Goal: Task Accomplishment & Management: Use online tool/utility

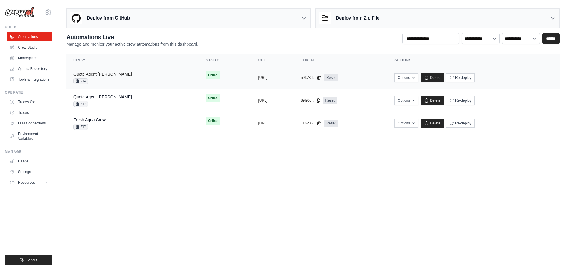
click at [93, 74] on link "Quote Agent Crewai" at bounding box center [102, 74] width 58 height 5
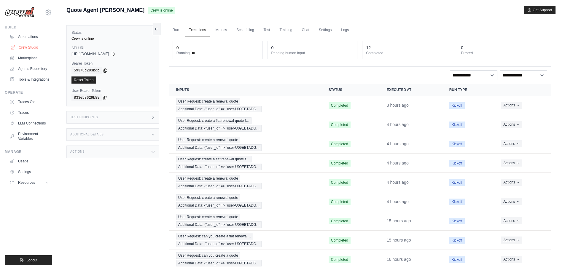
click at [32, 50] on link "Crew Studio" at bounding box center [30, 47] width 45 height 9
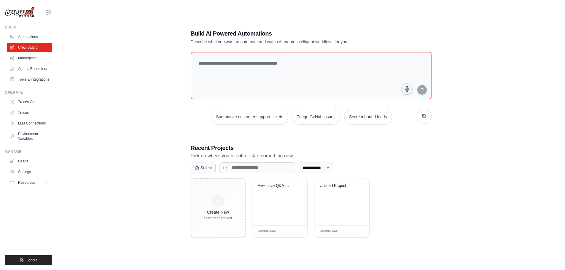
scroll to position [12, 0]
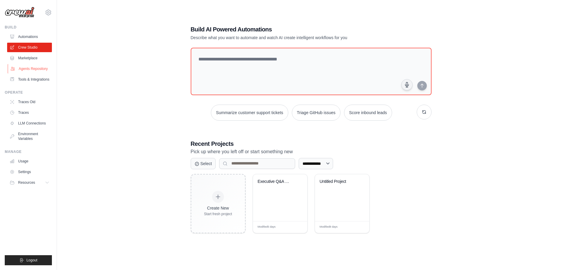
click at [35, 68] on link "Agents Repository" at bounding box center [30, 68] width 45 height 9
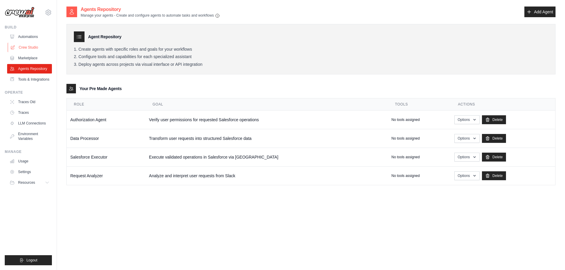
click at [23, 47] on link "Crew Studio" at bounding box center [30, 47] width 45 height 9
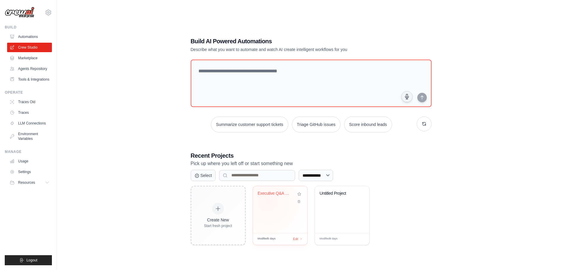
click at [267, 202] on div "Executive Q&A Dashboard Assistant" at bounding box center [280, 198] width 45 height 14
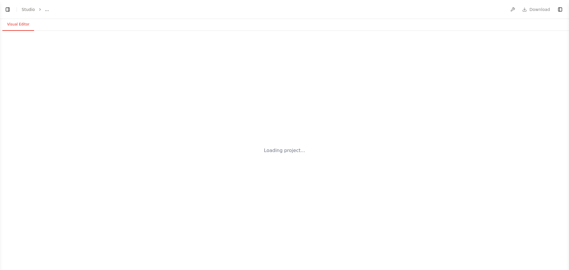
select select "****"
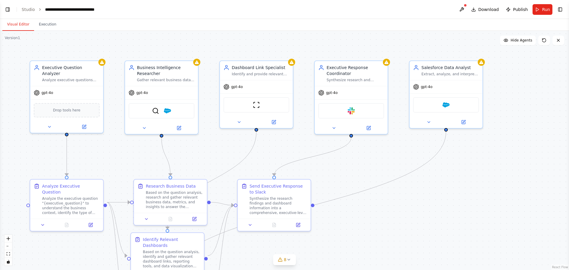
scroll to position [1842, 0]
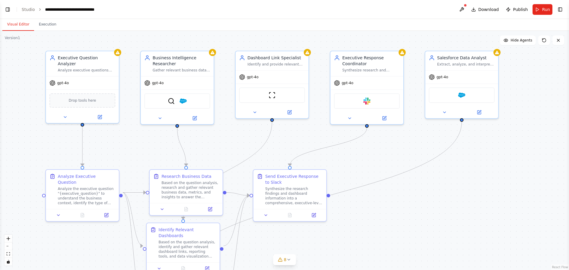
drag, startPoint x: 380, startPoint y: 48, endPoint x: 396, endPoint y: 38, distance: 18.5
click at [396, 38] on div ".deletable-edge-delete-btn { width: 20px; height: 20px; border: 0px solid #ffff…" at bounding box center [284, 150] width 569 height 239
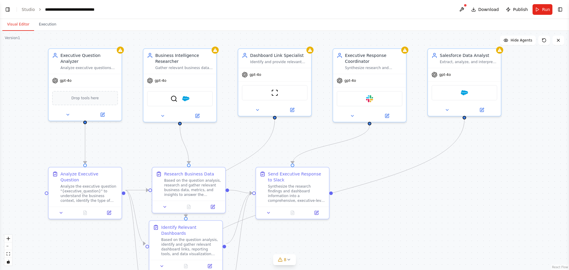
drag, startPoint x: 227, startPoint y: 43, endPoint x: 230, endPoint y: 41, distance: 3.6
click at [230, 41] on div ".deletable-edge-delete-btn { width: 20px; height: 20px; border: 0px solid #ffff…" at bounding box center [284, 150] width 569 height 239
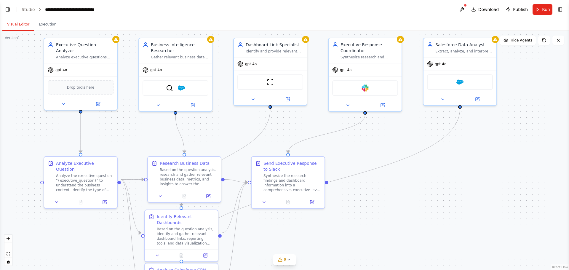
drag, startPoint x: 371, startPoint y: 229, endPoint x: 366, endPoint y: 218, distance: 11.7
click at [366, 218] on div ".deletable-edge-delete-btn { width: 20px; height: 20px; border: 0px solid #ffff…" at bounding box center [284, 150] width 569 height 239
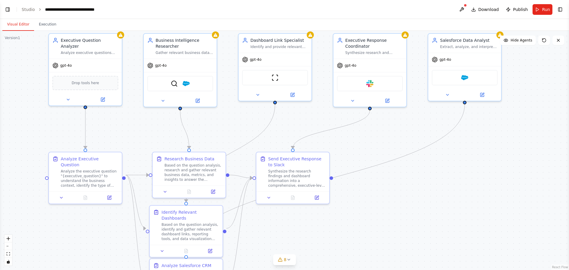
drag, startPoint x: 429, startPoint y: 224, endPoint x: 434, endPoint y: 219, distance: 6.5
click at [434, 219] on div ".deletable-edge-delete-btn { width: 20px; height: 20px; border: 0px solid #ffff…" at bounding box center [284, 150] width 569 height 239
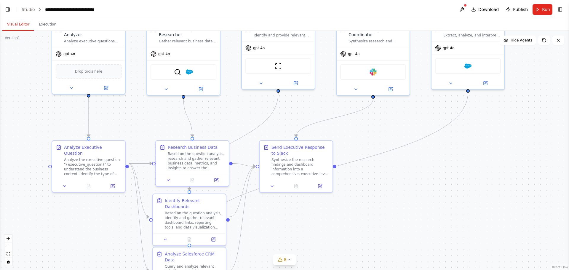
drag, startPoint x: 373, startPoint y: 244, endPoint x: 375, endPoint y: 232, distance: 12.0
click at [375, 232] on div ".deletable-edge-delete-btn { width: 20px; height: 20px; border: 0px solid #ffff…" at bounding box center [284, 150] width 569 height 239
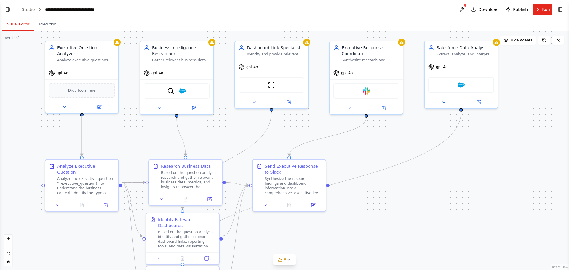
drag, startPoint x: 375, startPoint y: 221, endPoint x: 368, endPoint y: 240, distance: 20.2
click at [368, 240] on div ".deletable-edge-delete-btn { width: 20px; height: 20px; border: 0px solid #ffff…" at bounding box center [284, 150] width 569 height 239
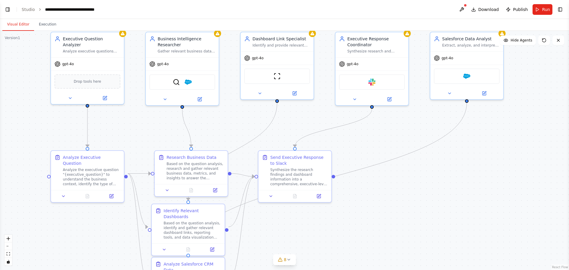
drag, startPoint x: 440, startPoint y: 166, endPoint x: 446, endPoint y: 157, distance: 10.6
click at [446, 157] on div ".deletable-edge-delete-btn { width: 20px; height: 20px; border: 0px solid #ffff…" at bounding box center [284, 150] width 569 height 239
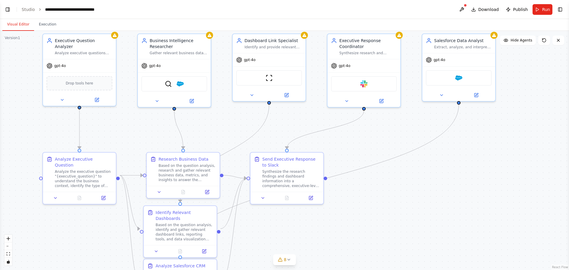
drag, startPoint x: 29, startPoint y: 147, endPoint x: 21, endPoint y: 148, distance: 8.2
click at [21, 148] on div ".deletable-edge-delete-btn { width: 20px; height: 20px; border: 0px solid #ffff…" at bounding box center [284, 150] width 569 height 239
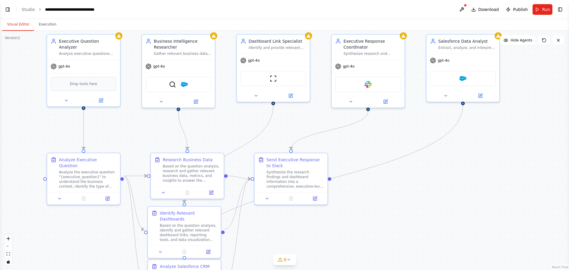
drag, startPoint x: 463, startPoint y: 188, endPoint x: 467, endPoint y: 188, distance: 4.2
click at [467, 188] on div ".deletable-edge-delete-btn { width: 20px; height: 20px; border: 0px solid #ffff…" at bounding box center [284, 150] width 569 height 239
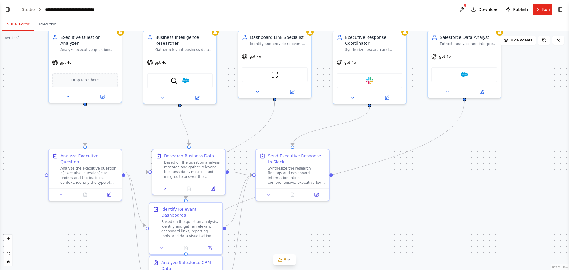
drag, startPoint x: 471, startPoint y: 186, endPoint x: 472, endPoint y: 183, distance: 4.1
click at [472, 183] on div ".deletable-edge-delete-btn { width: 20px; height: 20px; border: 0px solid #ffff…" at bounding box center [284, 150] width 569 height 239
click at [437, 231] on div ".deletable-edge-delete-btn { width: 20px; height: 20px; border: 0px solid #ffff…" at bounding box center [284, 150] width 569 height 239
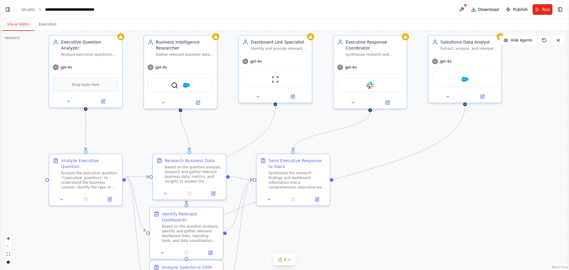
drag, startPoint x: 425, startPoint y: 213, endPoint x: 426, endPoint y: 218, distance: 4.8
click at [426, 218] on div ".deletable-edge-delete-btn { width: 20px; height: 20px; border: 0px solid #ffff…" at bounding box center [284, 150] width 569 height 239
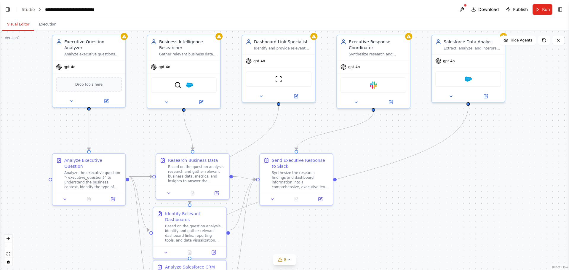
drag, startPoint x: 423, startPoint y: 219, endPoint x: 427, endPoint y: 219, distance: 3.3
click at [427, 219] on div ".deletable-edge-delete-btn { width: 20px; height: 20px; border: 0px solid #ffff…" at bounding box center [284, 150] width 569 height 239
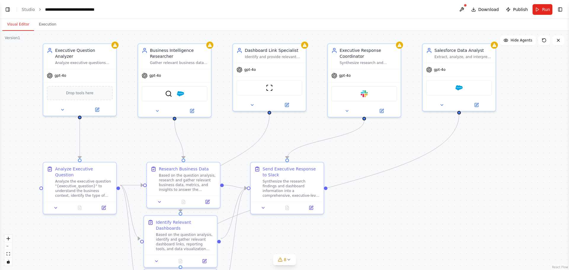
drag, startPoint x: 256, startPoint y: 240, endPoint x: 247, endPoint y: 252, distance: 15.4
click at [247, 252] on div ".deletable-edge-delete-btn { width: 20px; height: 20px; border: 0px solid #ffff…" at bounding box center [284, 150] width 569 height 239
